Goal: Task Accomplishment & Management: Use online tool/utility

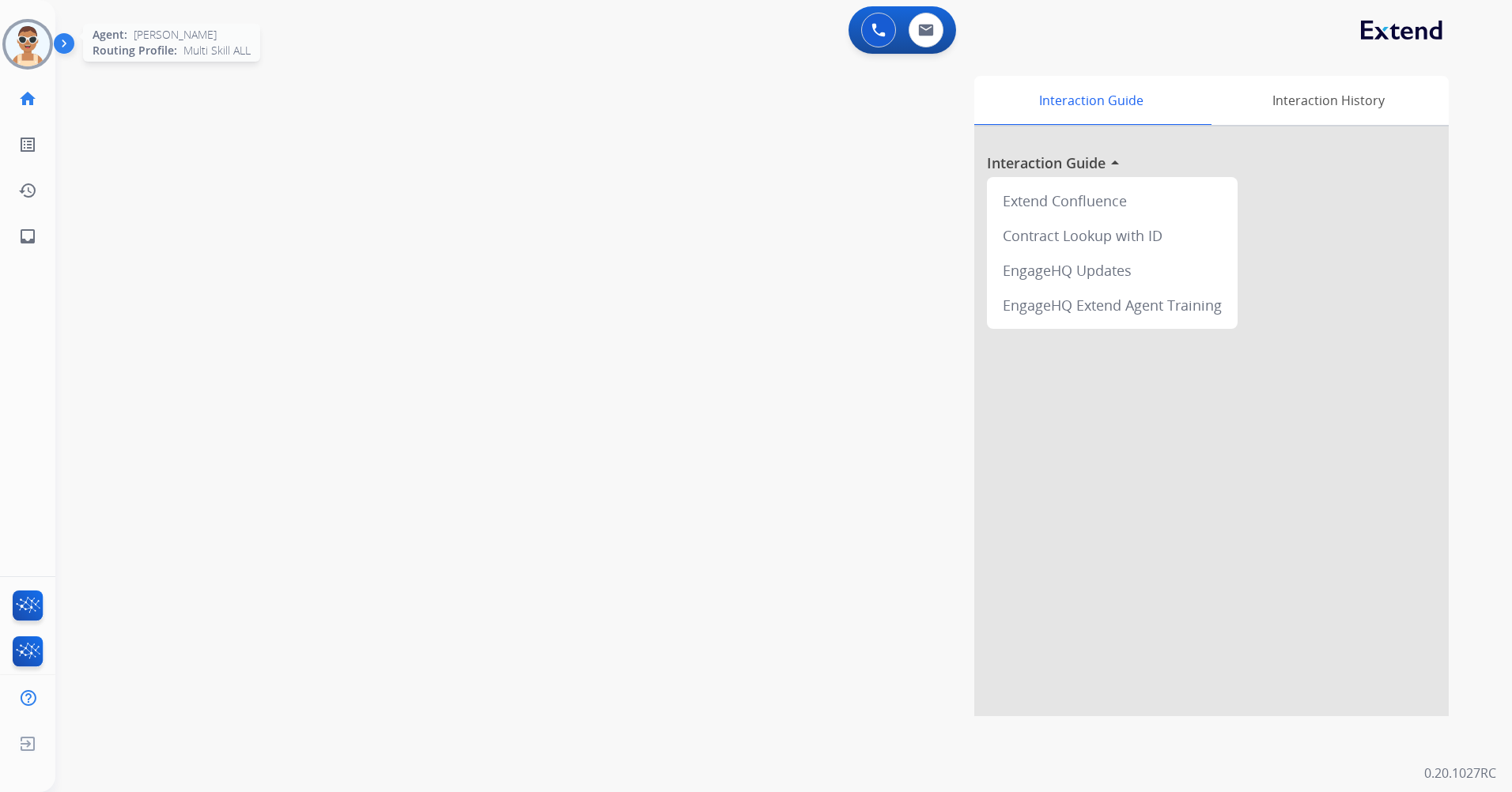
click at [33, 38] on img at bounding box center [27, 44] width 45 height 45
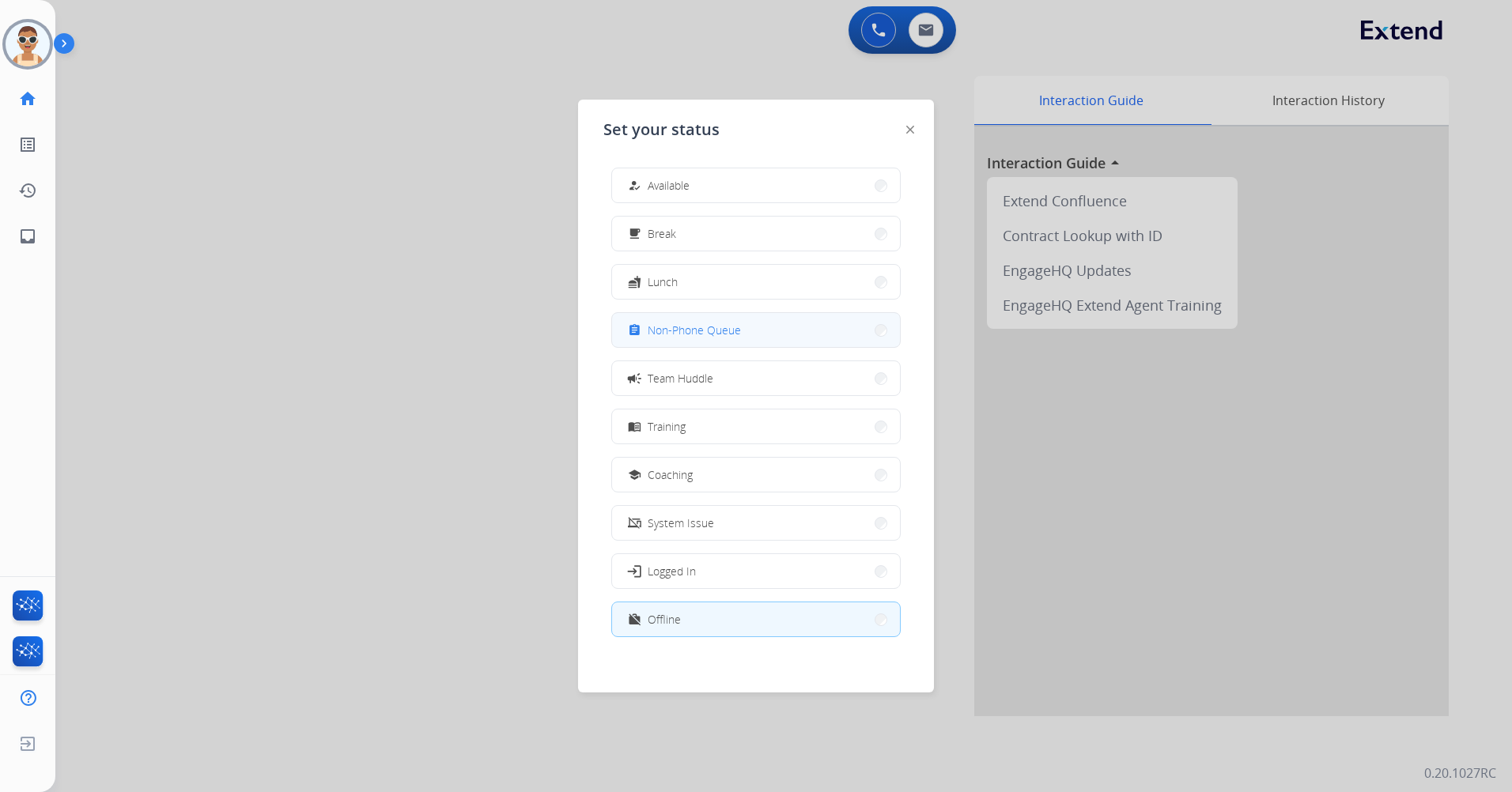
click at [655, 326] on span "Non-Phone Queue" at bounding box center [694, 331] width 93 height 17
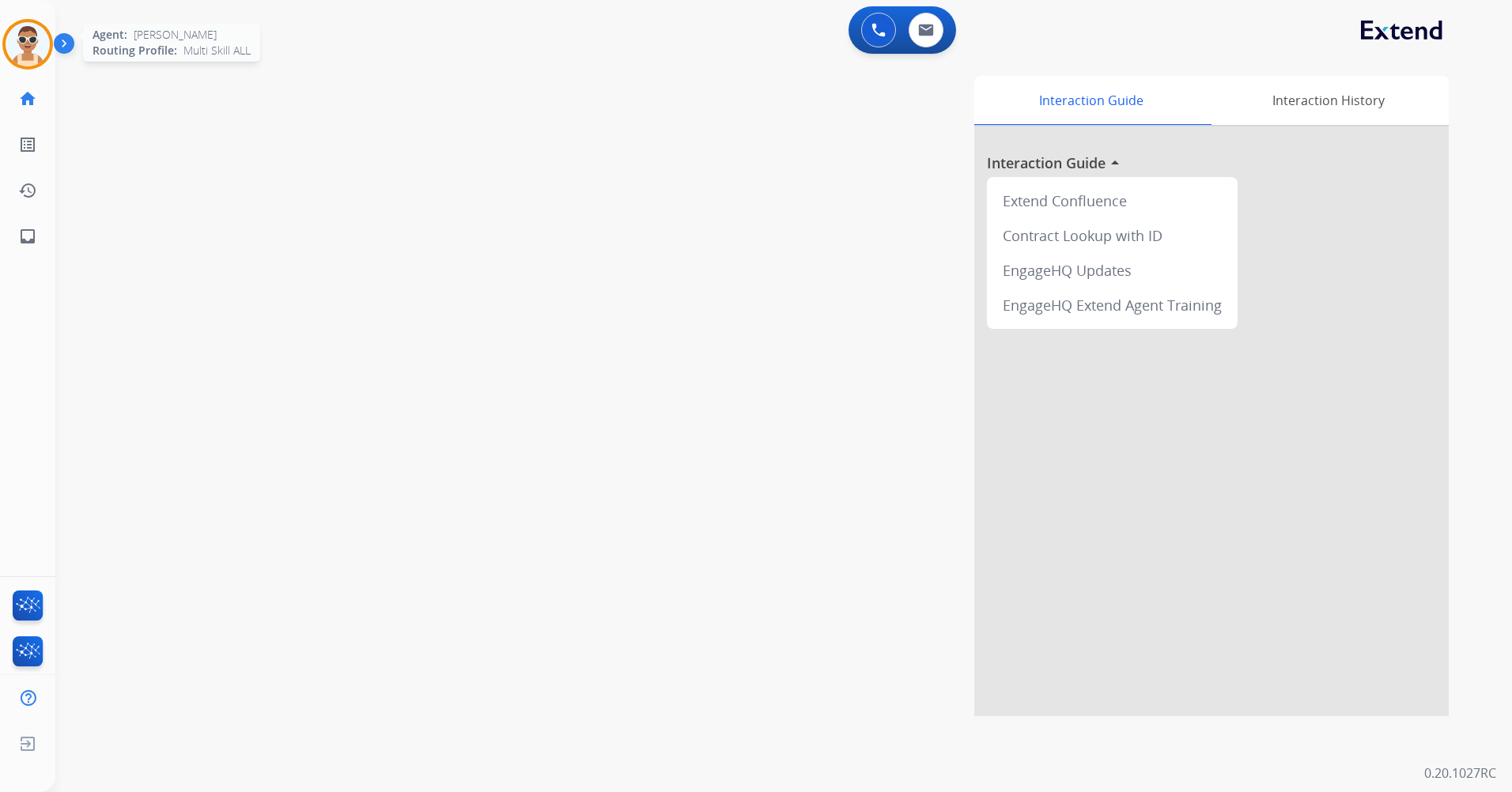
click at [13, 38] on img at bounding box center [27, 44] width 45 height 45
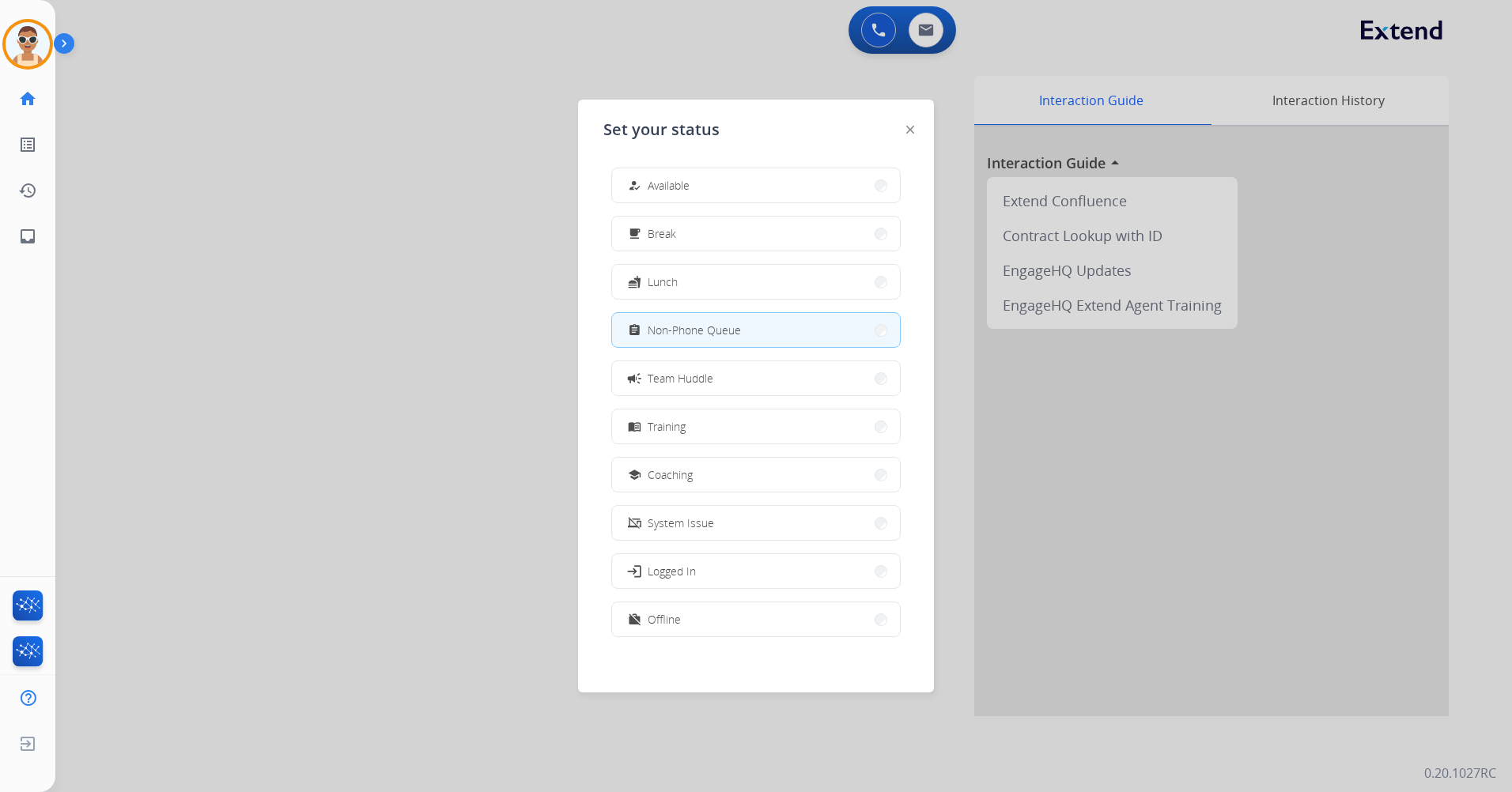
click at [429, 288] on div at bounding box center [756, 396] width 1512 height 792
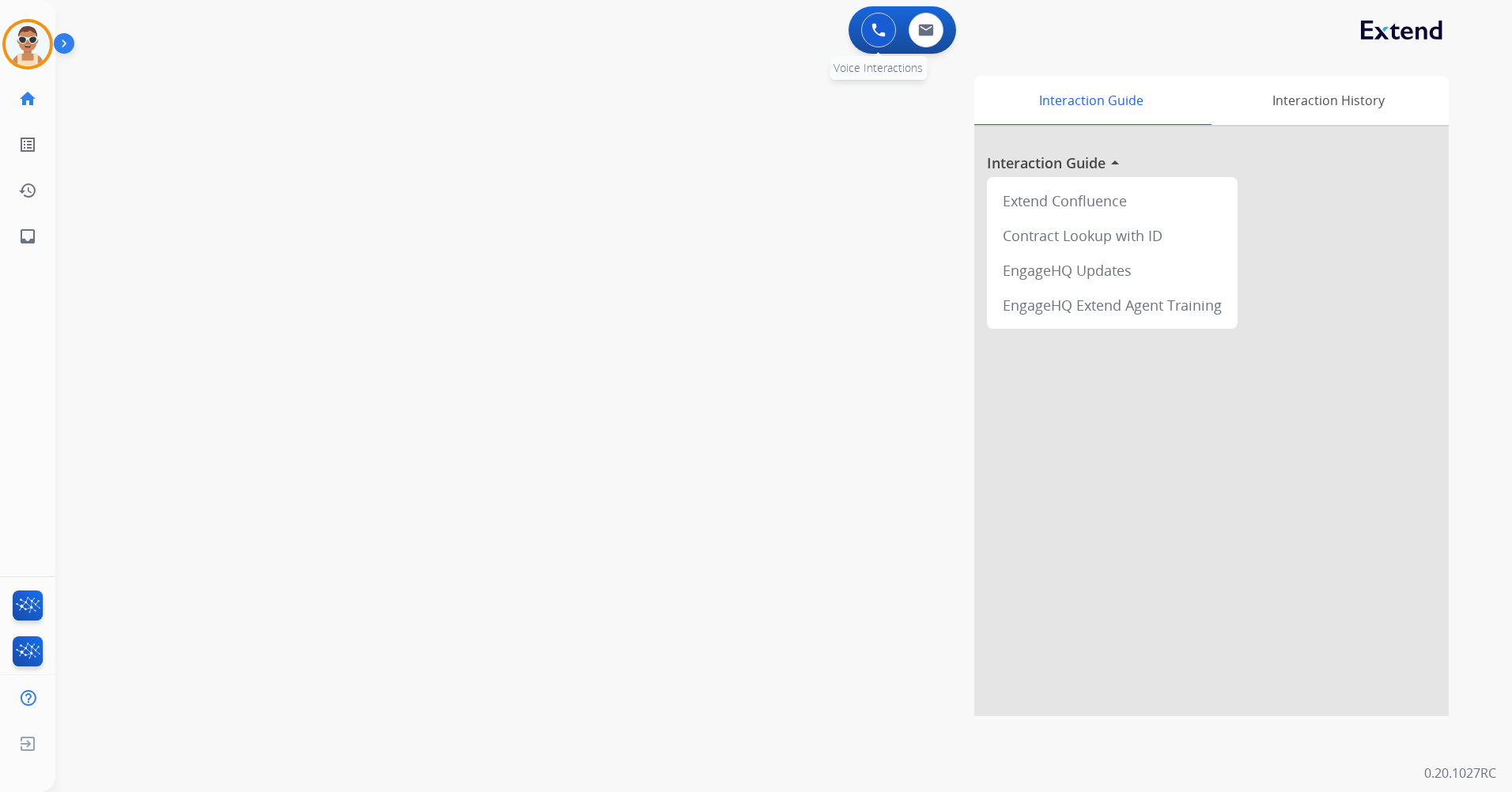
click at [866, 42] on button at bounding box center [878, 29] width 35 height 35
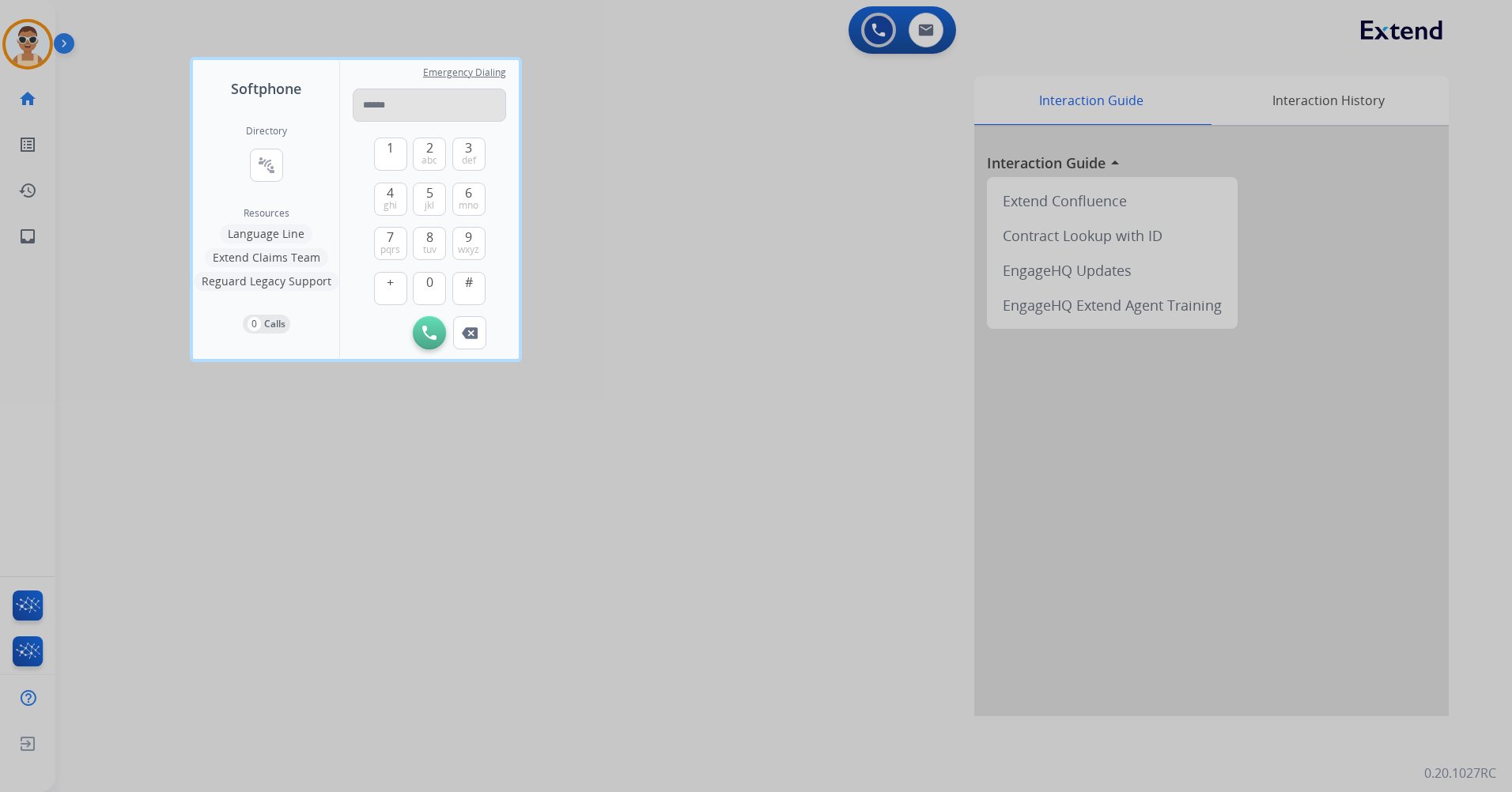
type input "**********"
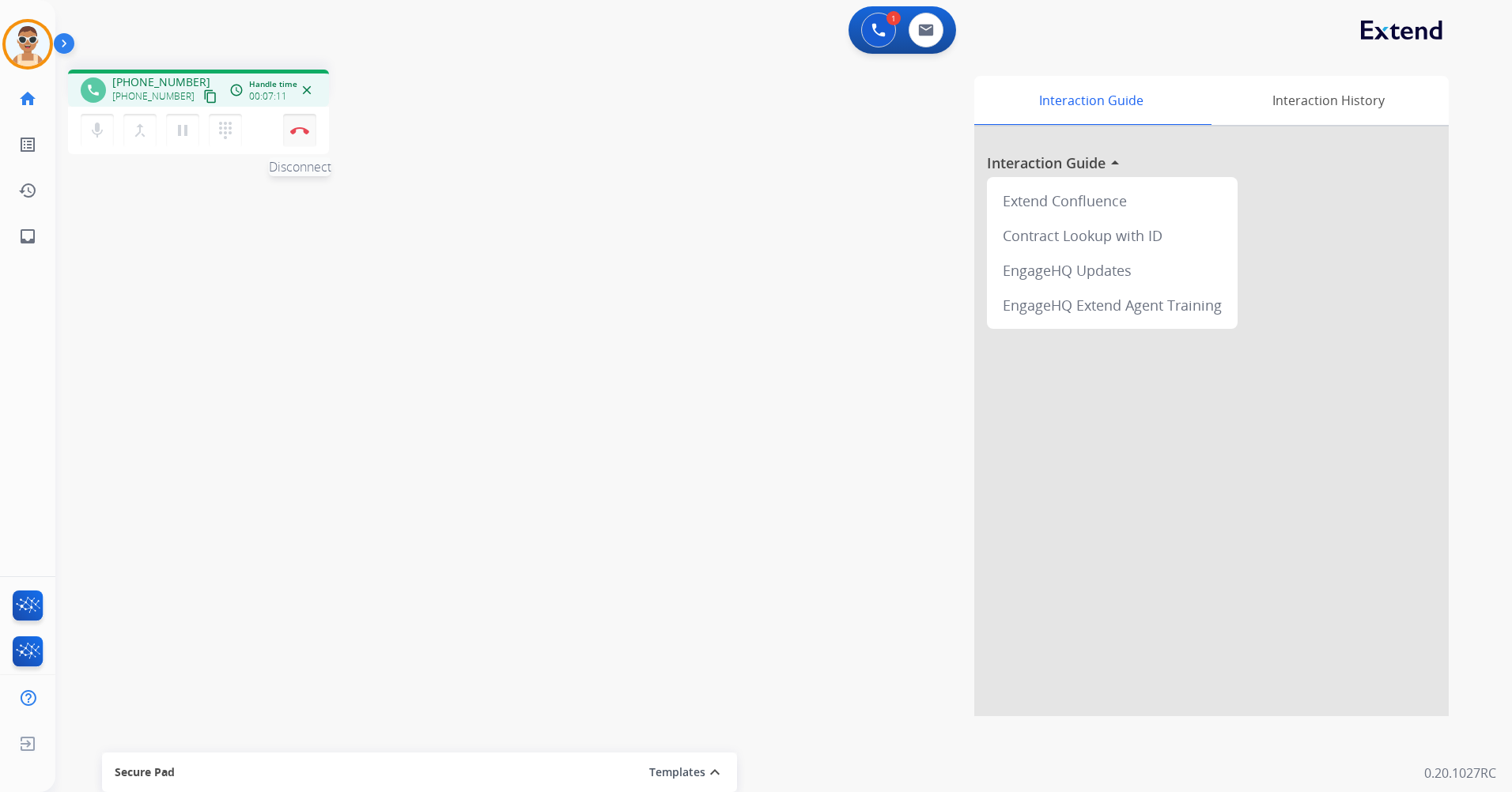
click at [299, 131] on img at bounding box center [300, 130] width 19 height 8
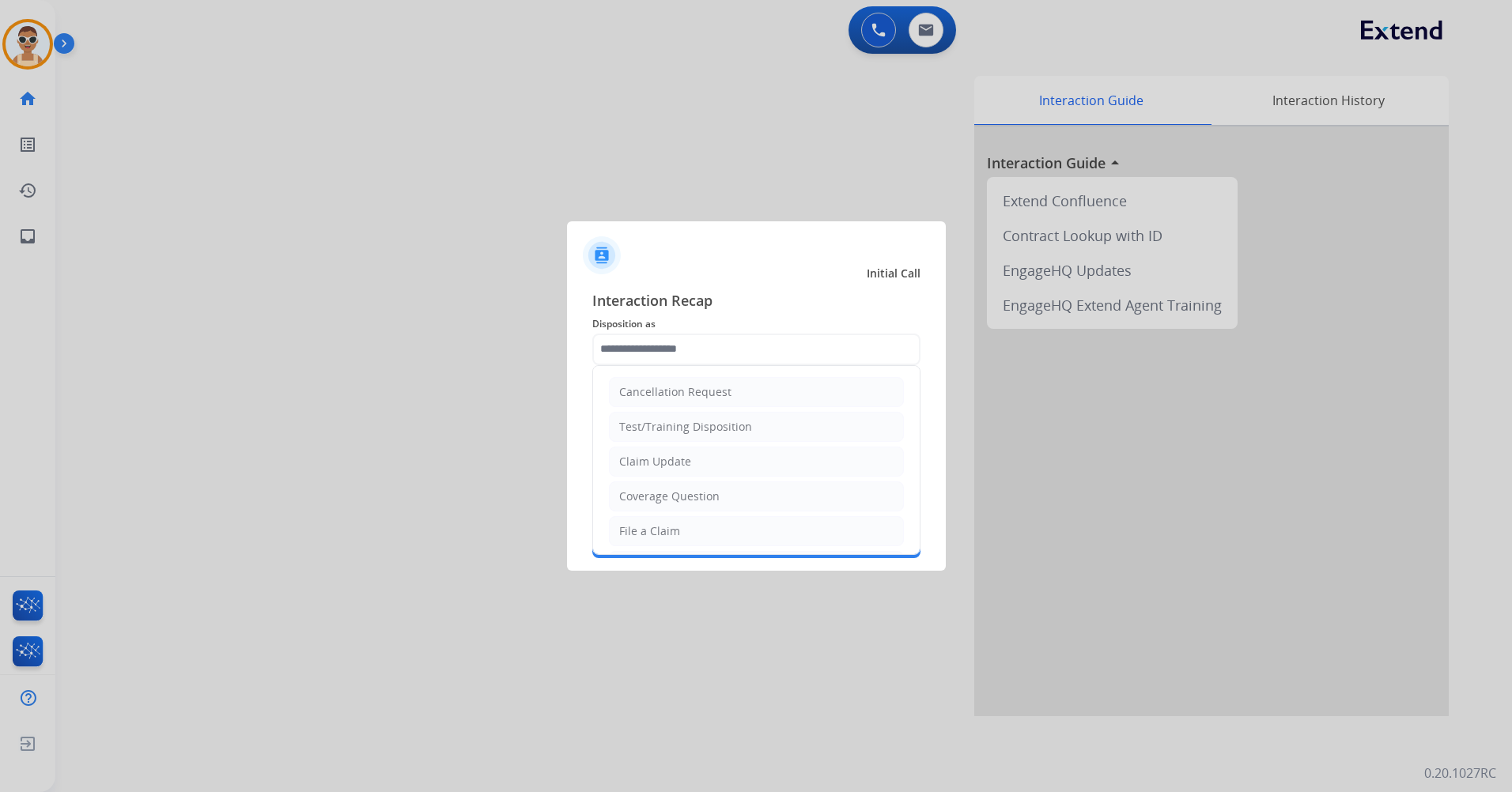
click at [660, 350] on input "text" at bounding box center [756, 349] width 328 height 31
click at [739, 394] on li "Claim Update" at bounding box center [756, 392] width 295 height 30
type input "**********"
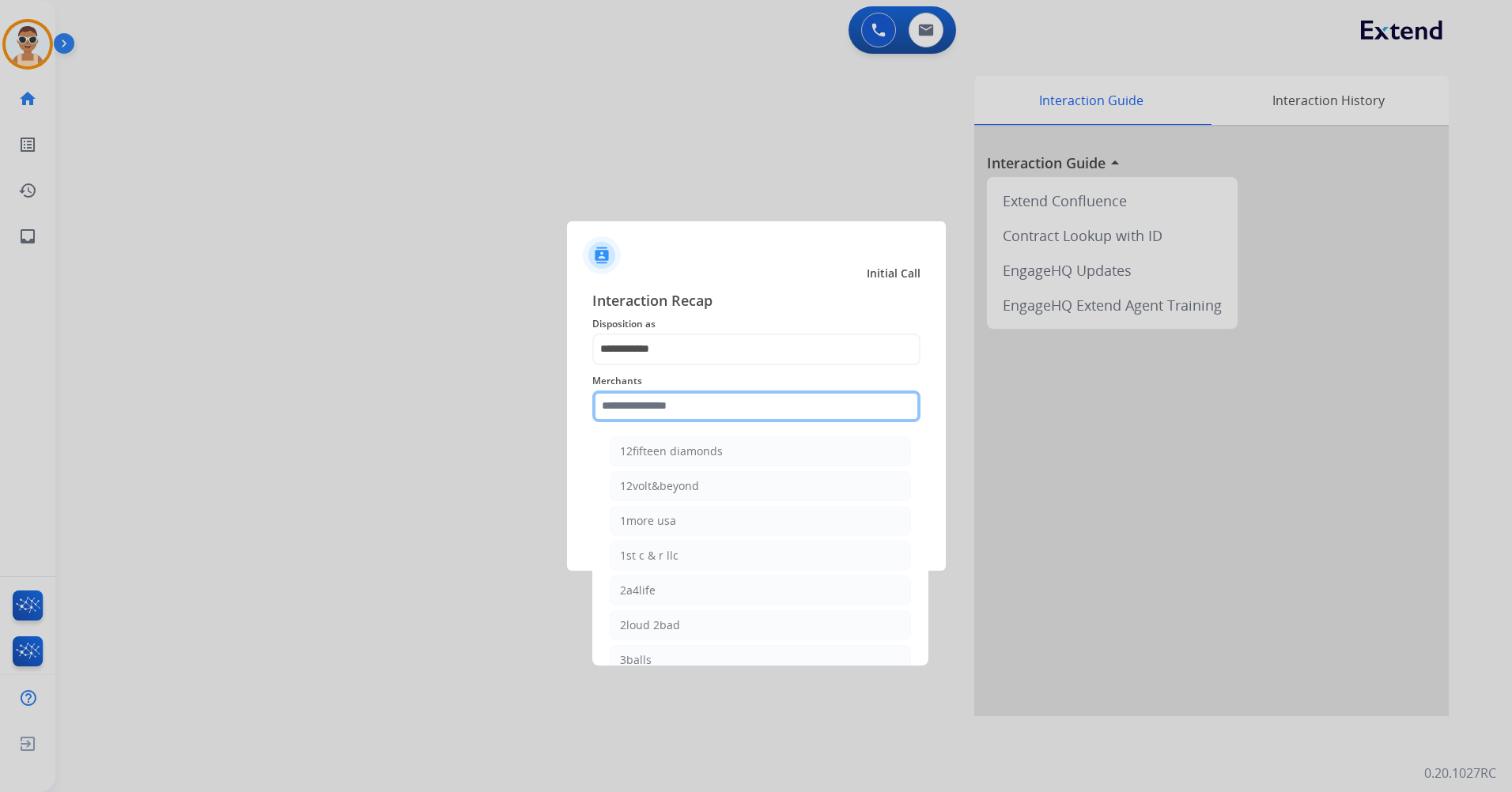
click at [722, 400] on input "text" at bounding box center [756, 405] width 328 height 31
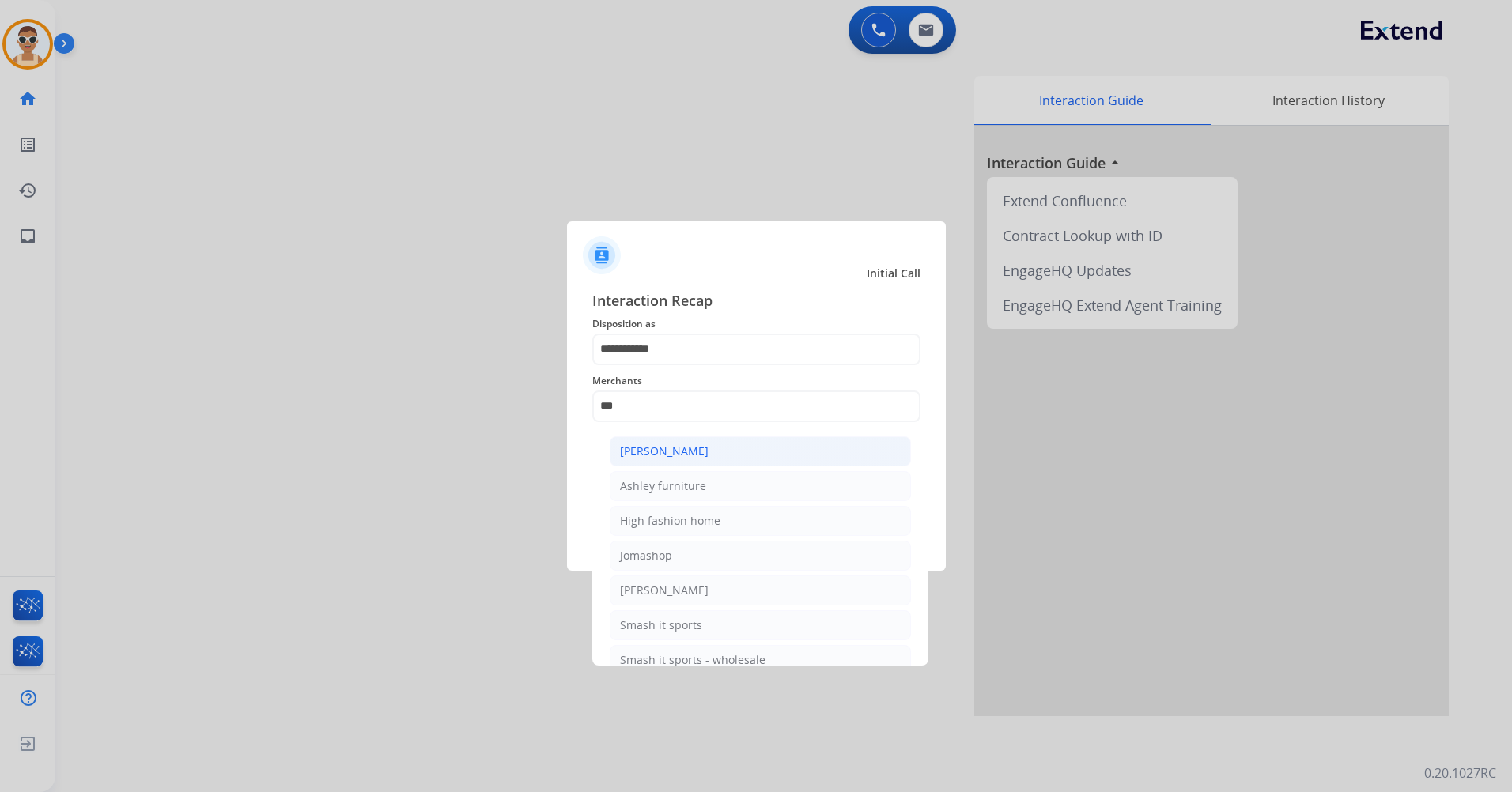
click at [717, 441] on li "[PERSON_NAME]" at bounding box center [760, 451] width 301 height 30
type input "**********"
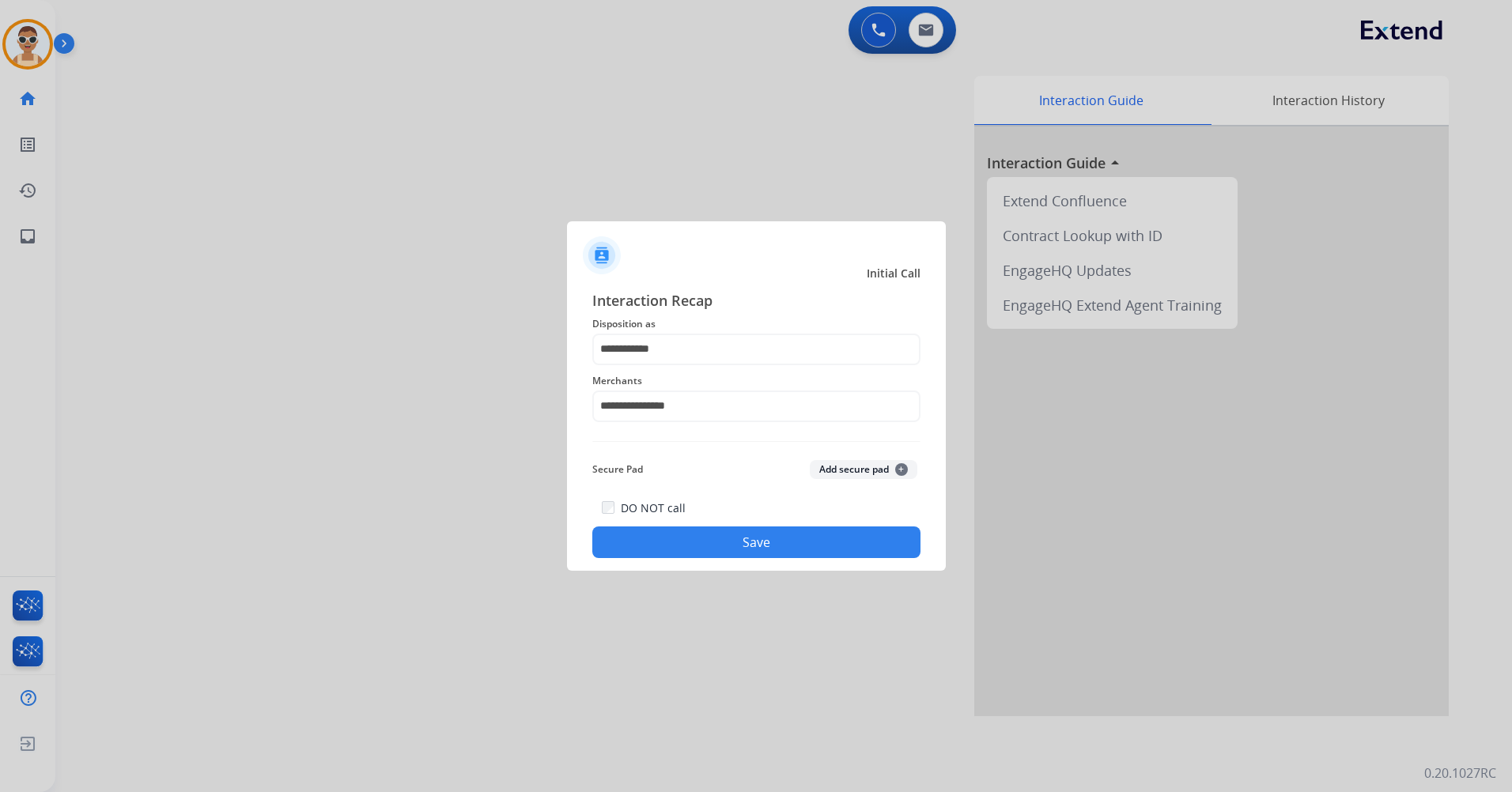
click at [733, 546] on button "Save" at bounding box center [756, 542] width 328 height 31
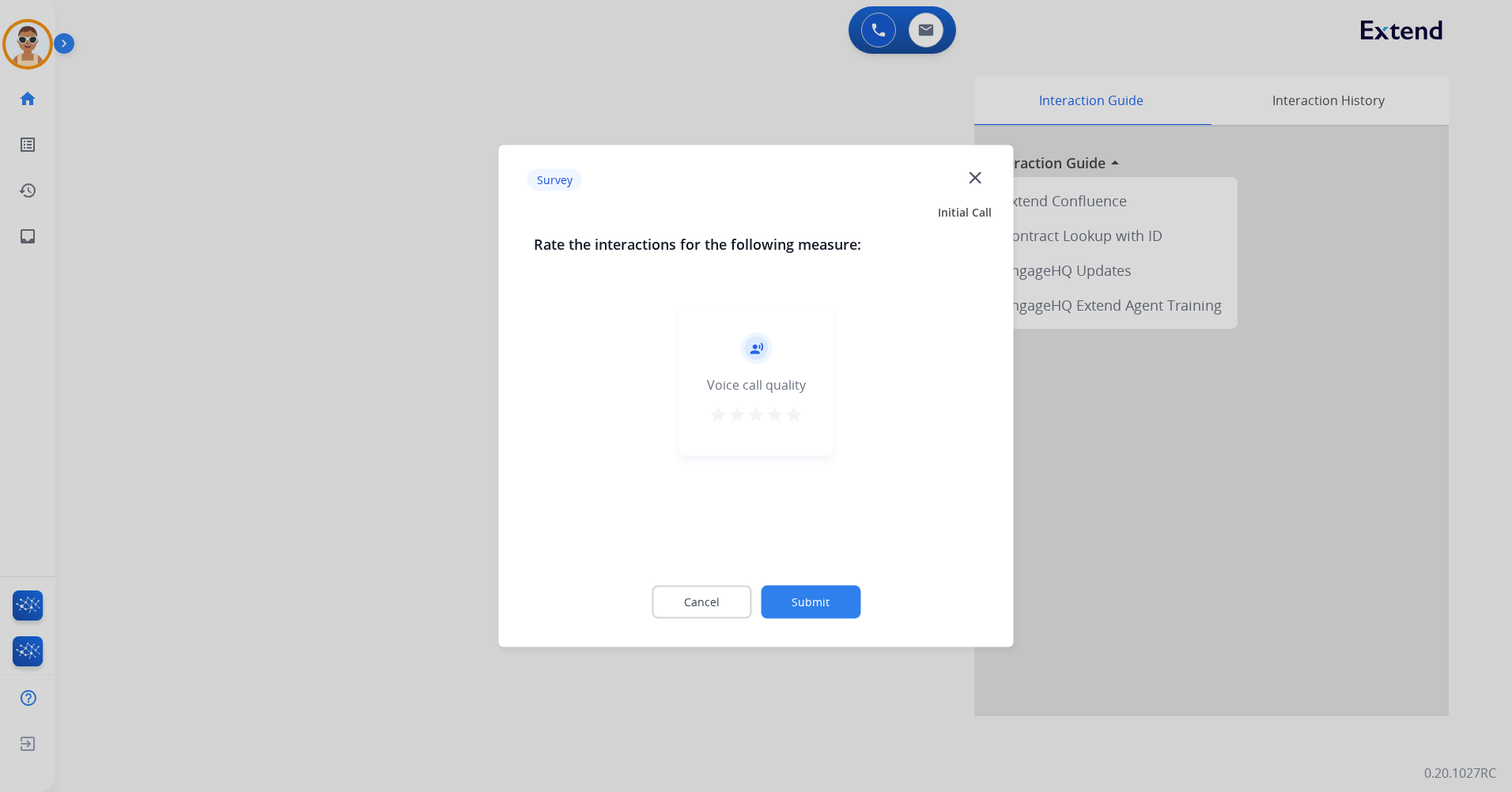
click at [801, 409] on mat-icon "star" at bounding box center [794, 415] width 19 height 19
click at [842, 605] on button "Submit" at bounding box center [811, 602] width 100 height 33
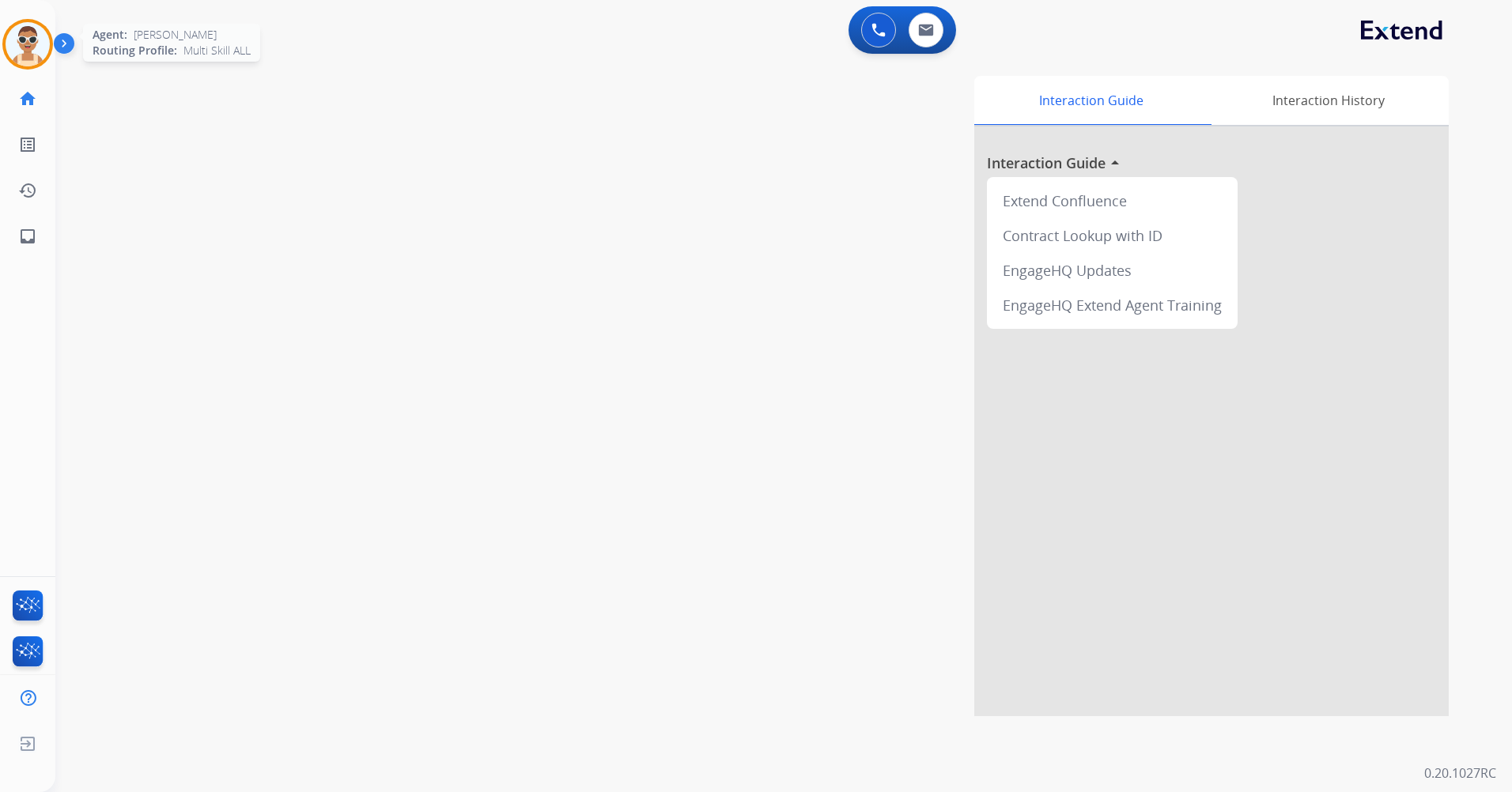
click at [43, 31] on img at bounding box center [27, 44] width 45 height 45
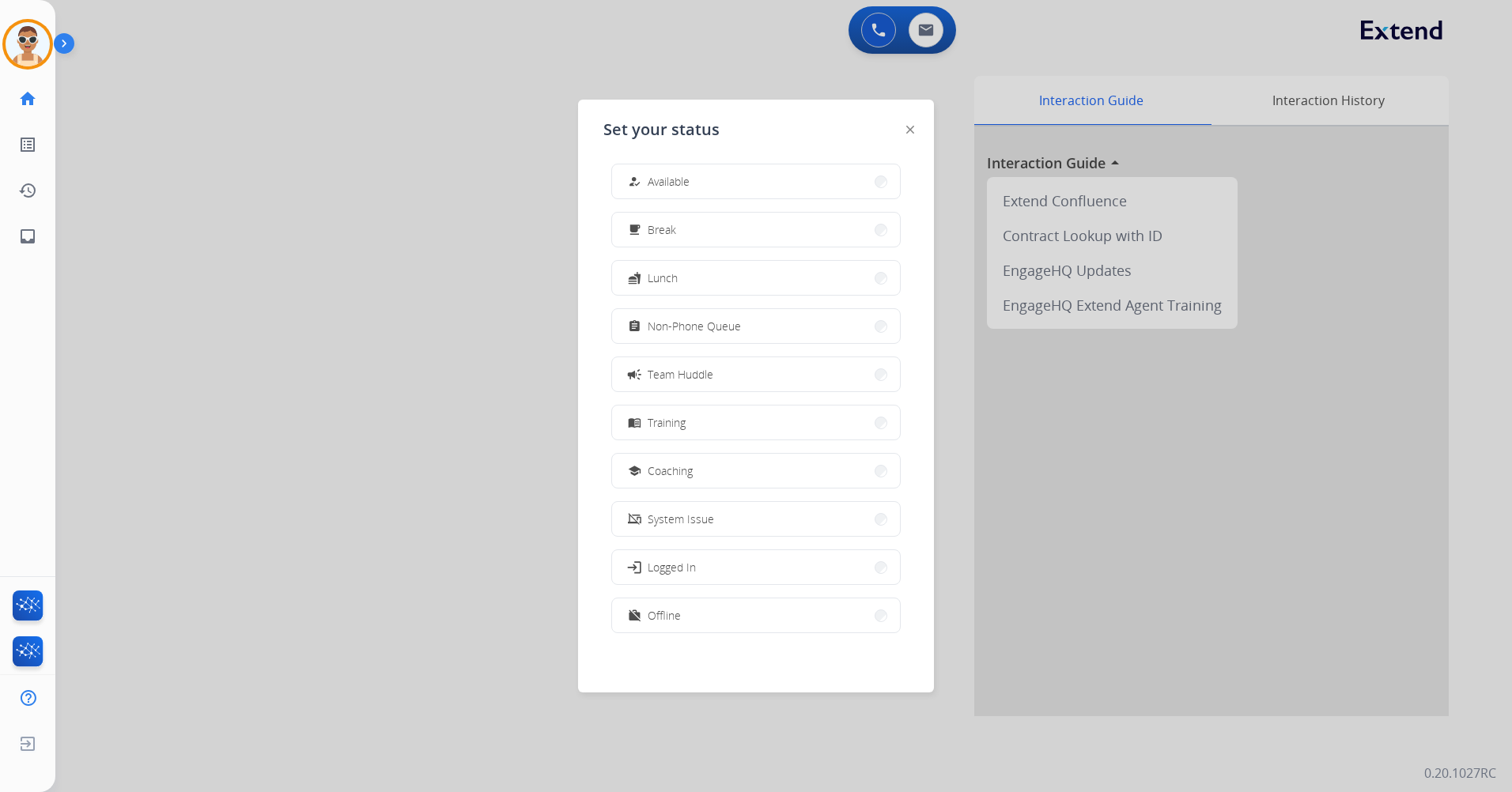
scroll to position [5, 0]
click at [718, 617] on button "work_off Offline" at bounding box center [756, 615] width 288 height 34
